Goal: Navigation & Orientation: Go to known website

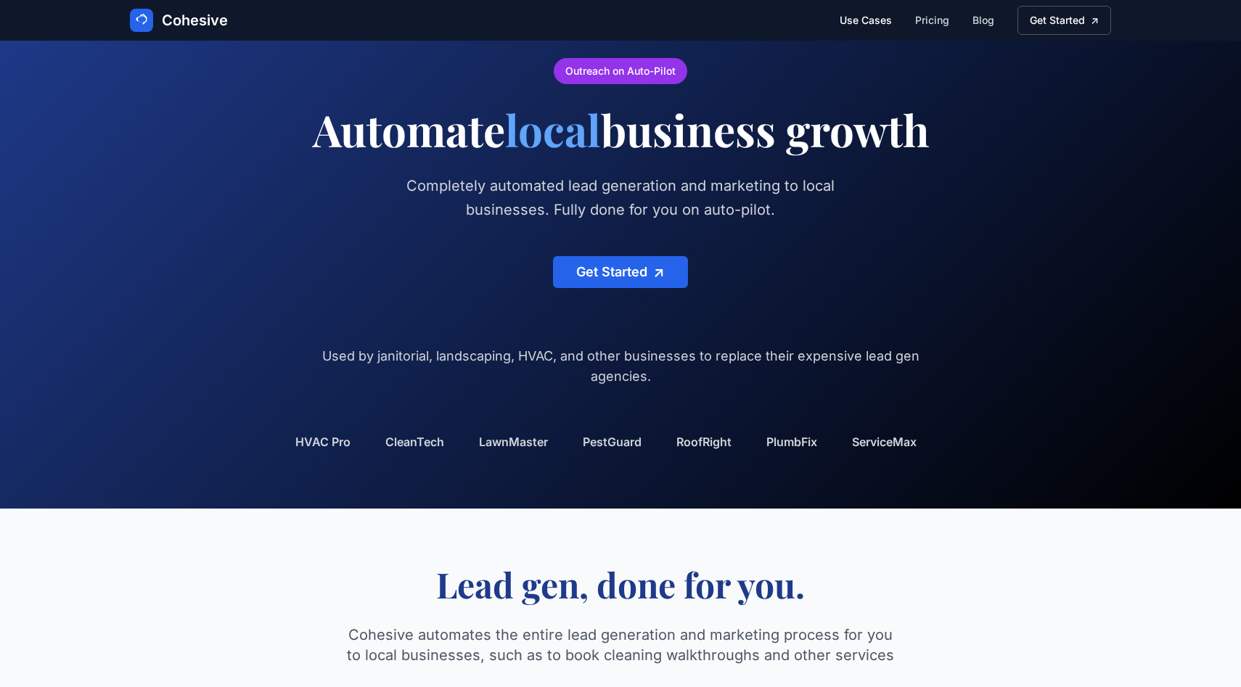
click at [877, 25] on link "Use Cases" at bounding box center [866, 20] width 52 height 15
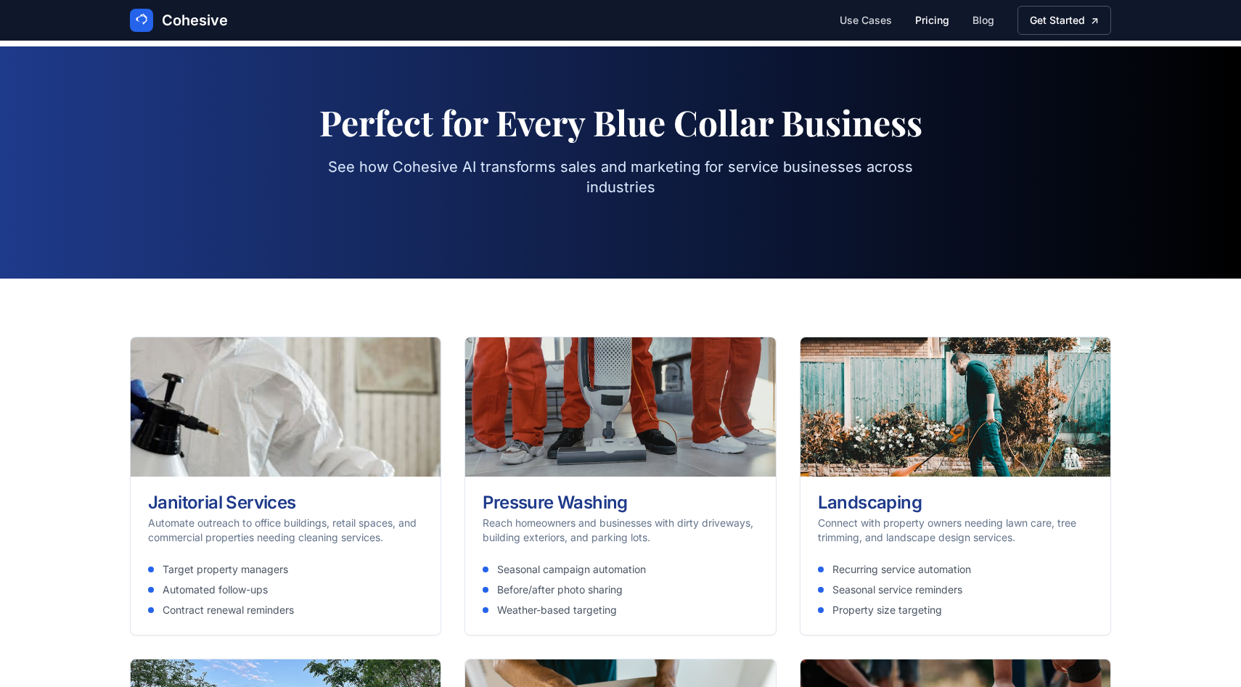
click at [920, 21] on link "Pricing" at bounding box center [932, 20] width 34 height 15
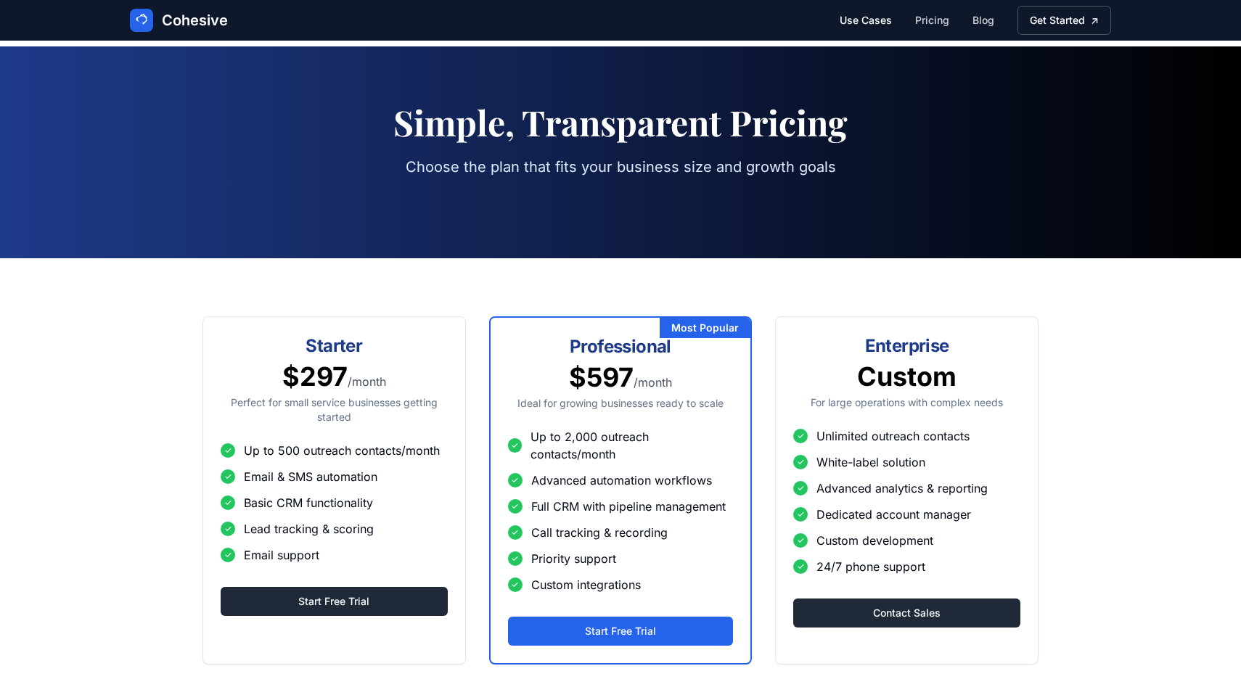
click at [846, 26] on link "Use Cases" at bounding box center [866, 20] width 52 height 15
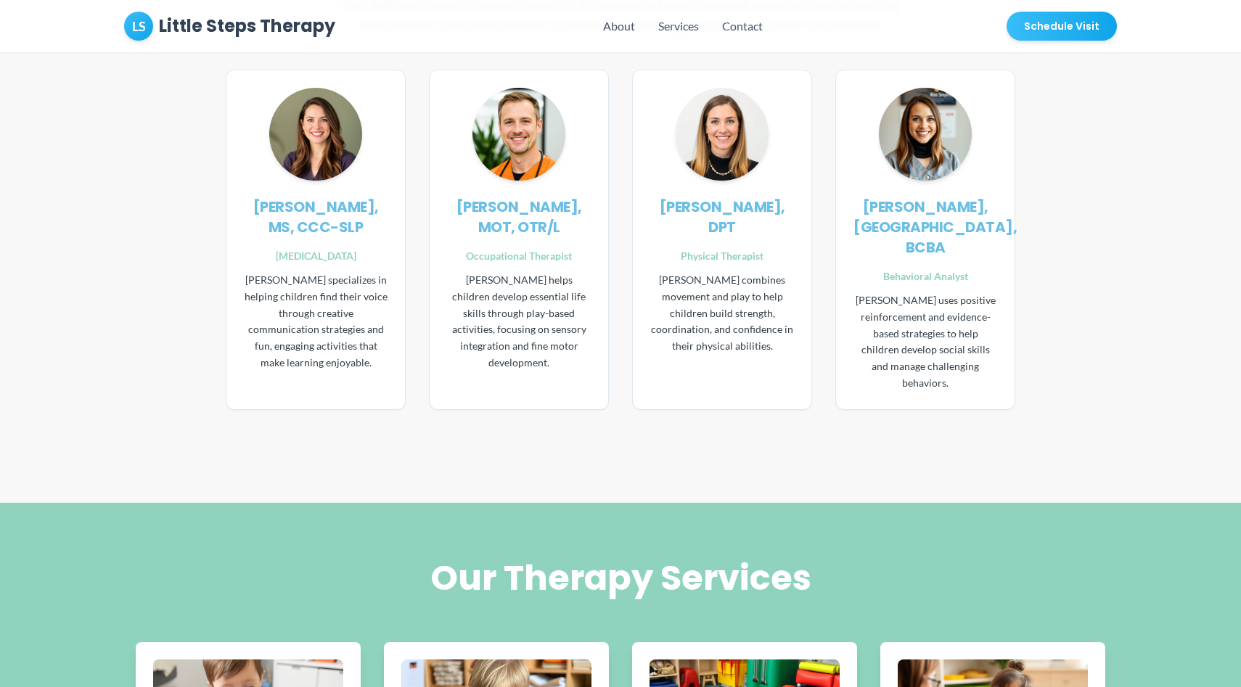
scroll to position [1675, 0]
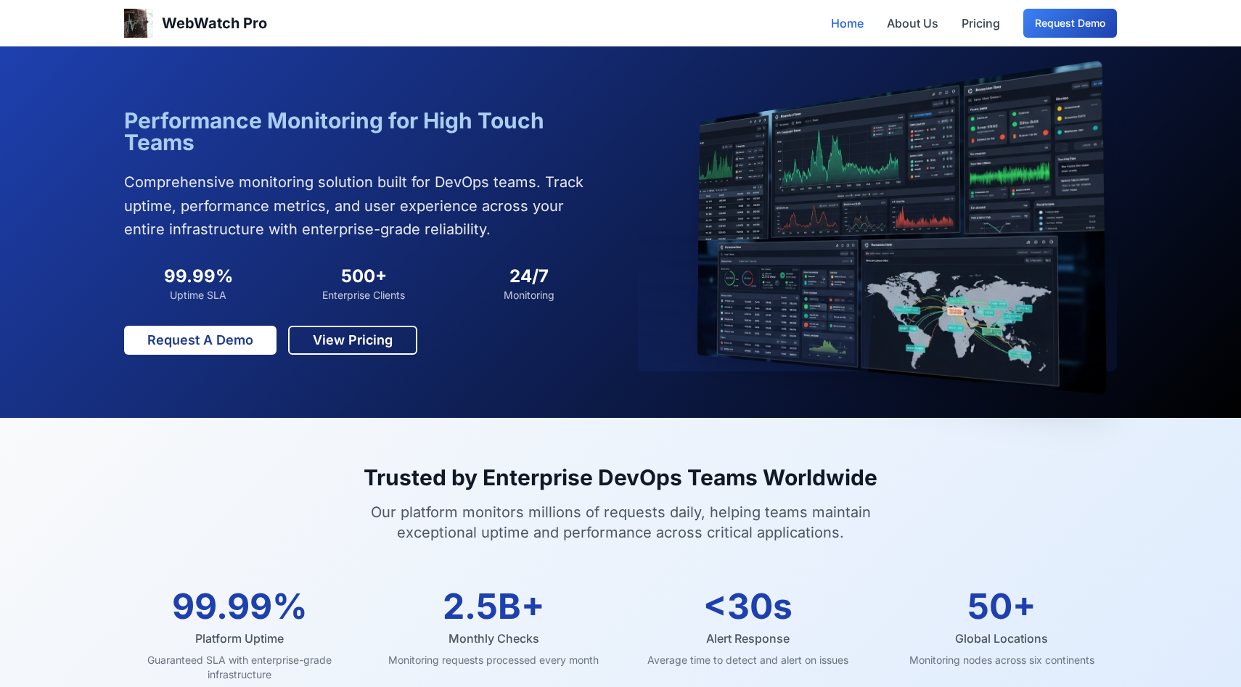
click at [446, 105] on div "Performance Monitoring for High Touch Teams Comprehensive monitoring solution b…" at bounding box center [620, 232] width 993 height 279
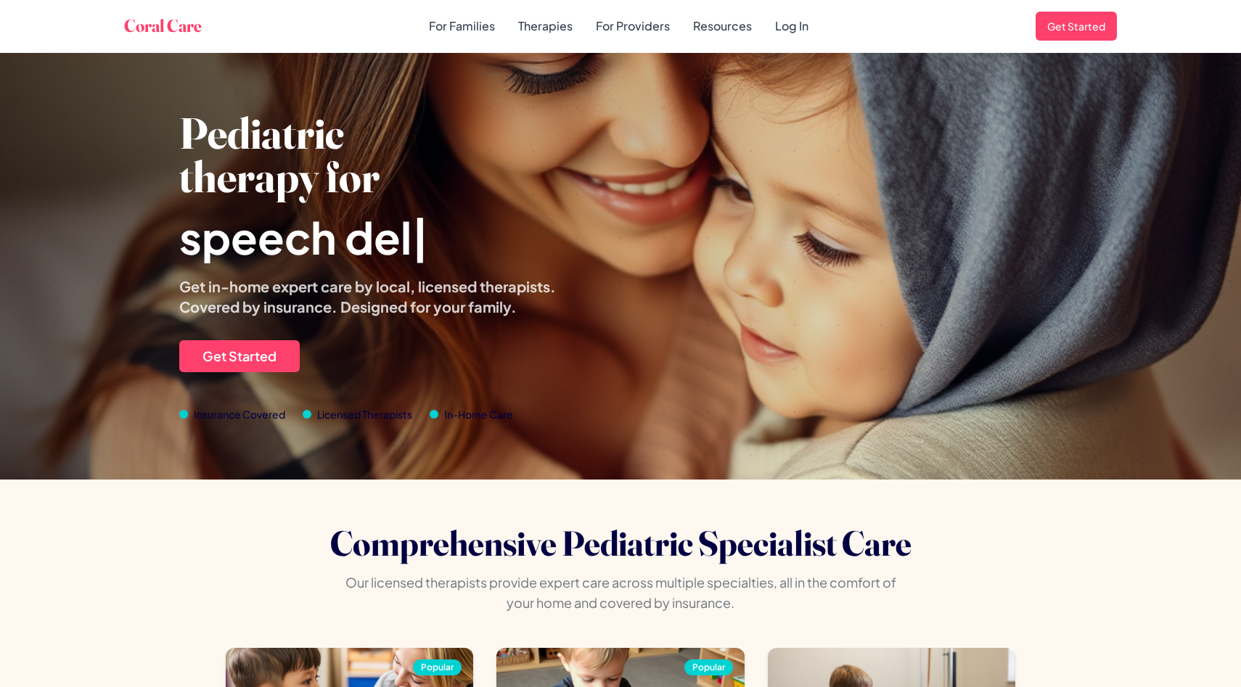
click at [636, 151] on div "Pediatric therapy for speech del | Get in-home expert care by local, licensed t…" at bounding box center [620, 266] width 882 height 311
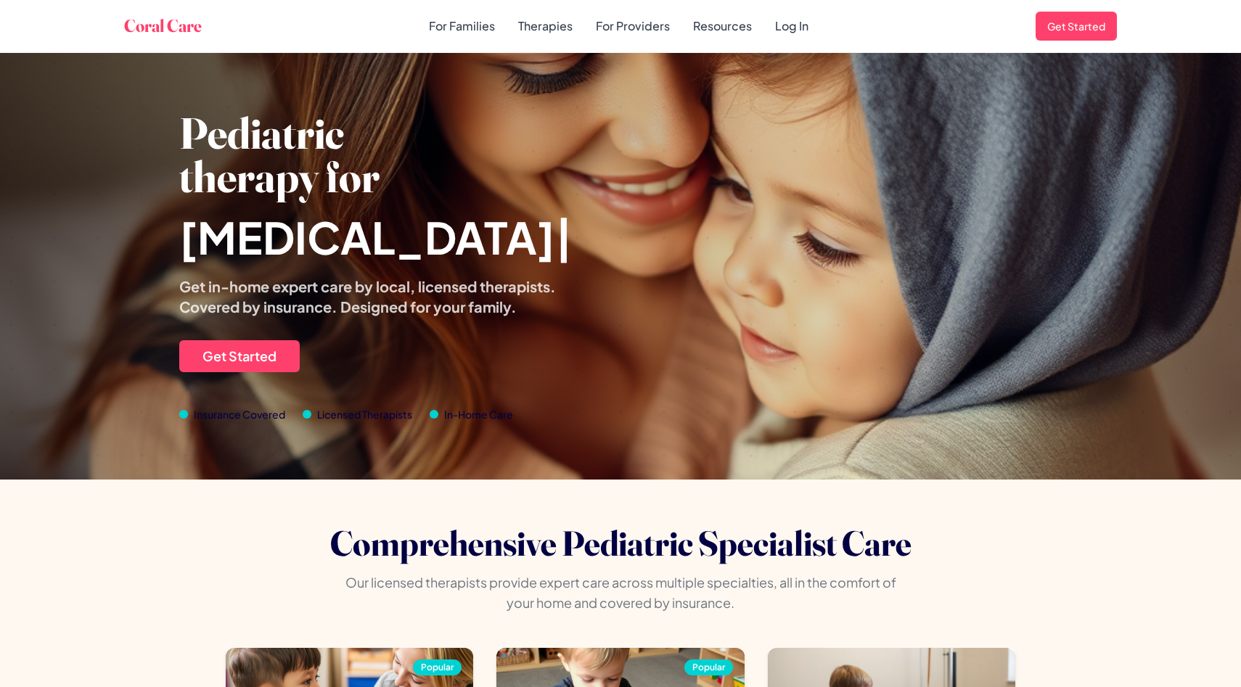
click at [967, 144] on div "Pediatric therapy for [MEDICAL_DATA] | Get in-home expert care by local, licens…" at bounding box center [620, 266] width 882 height 311
